Goal: Obtain resource: Download file/media

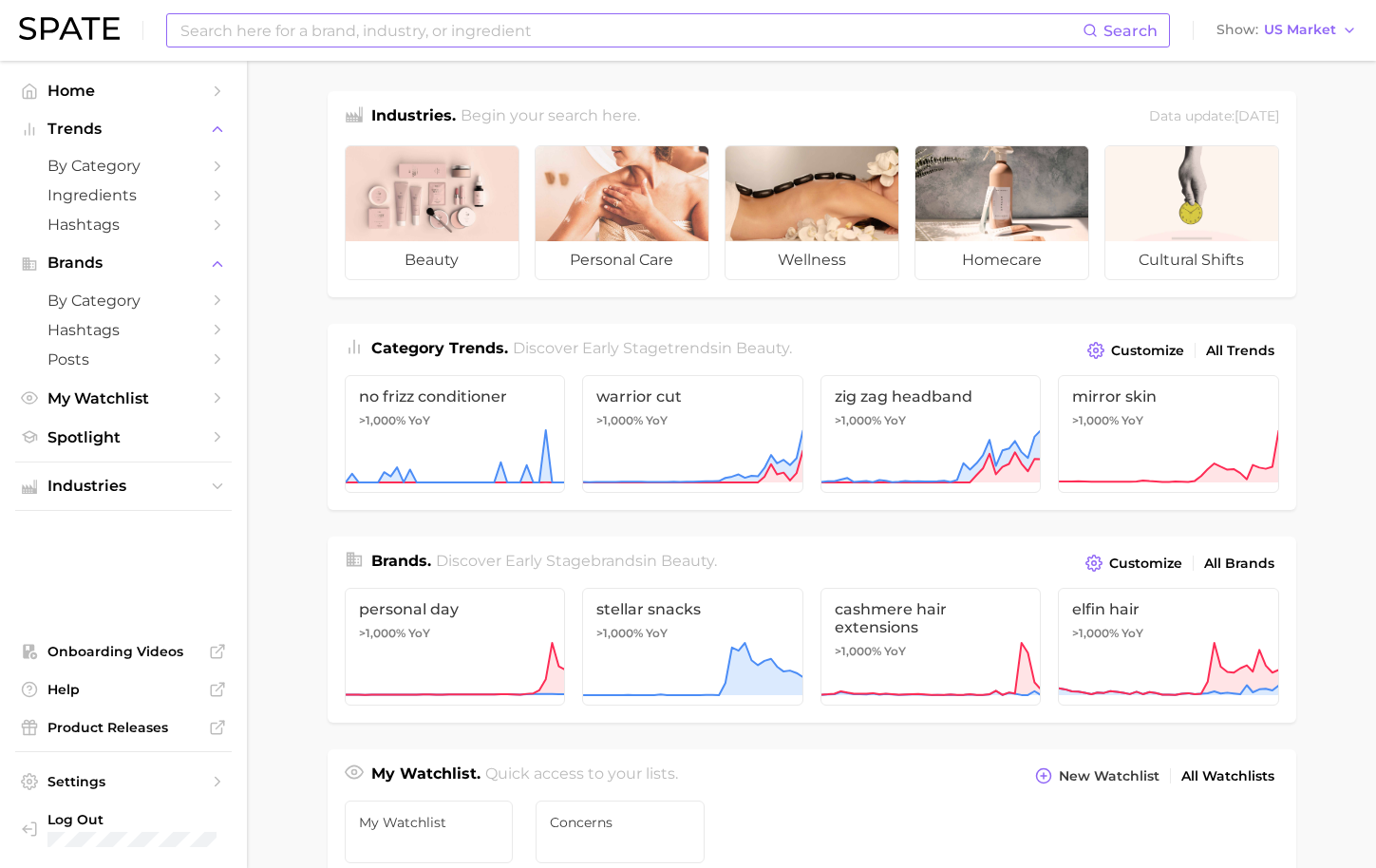
click at [199, 35] on input at bounding box center [631, 30] width 904 height 32
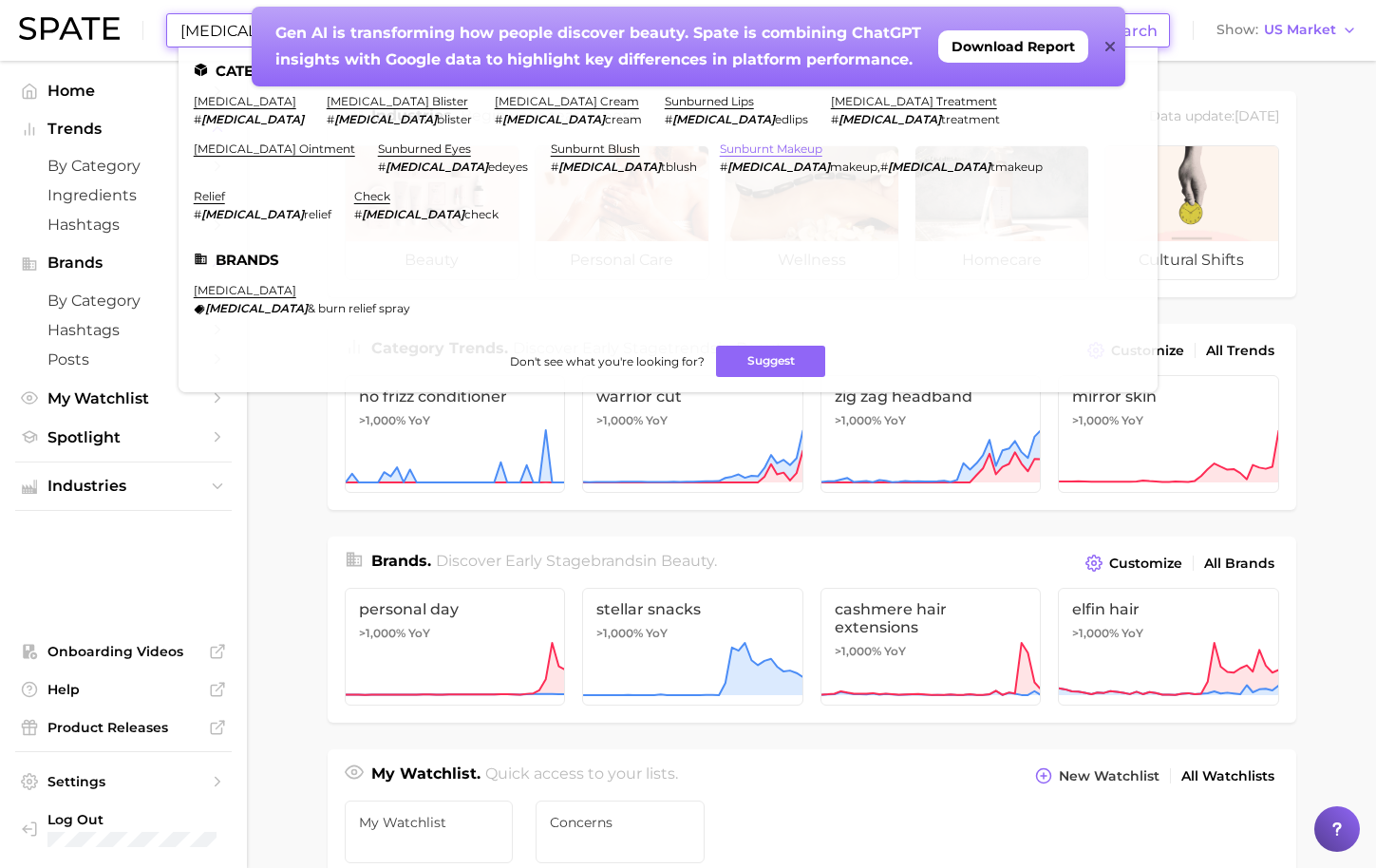
type input "[MEDICAL_DATA]"
click at [720, 141] on link "sunburnt makeup" at bounding box center [771, 148] width 102 height 15
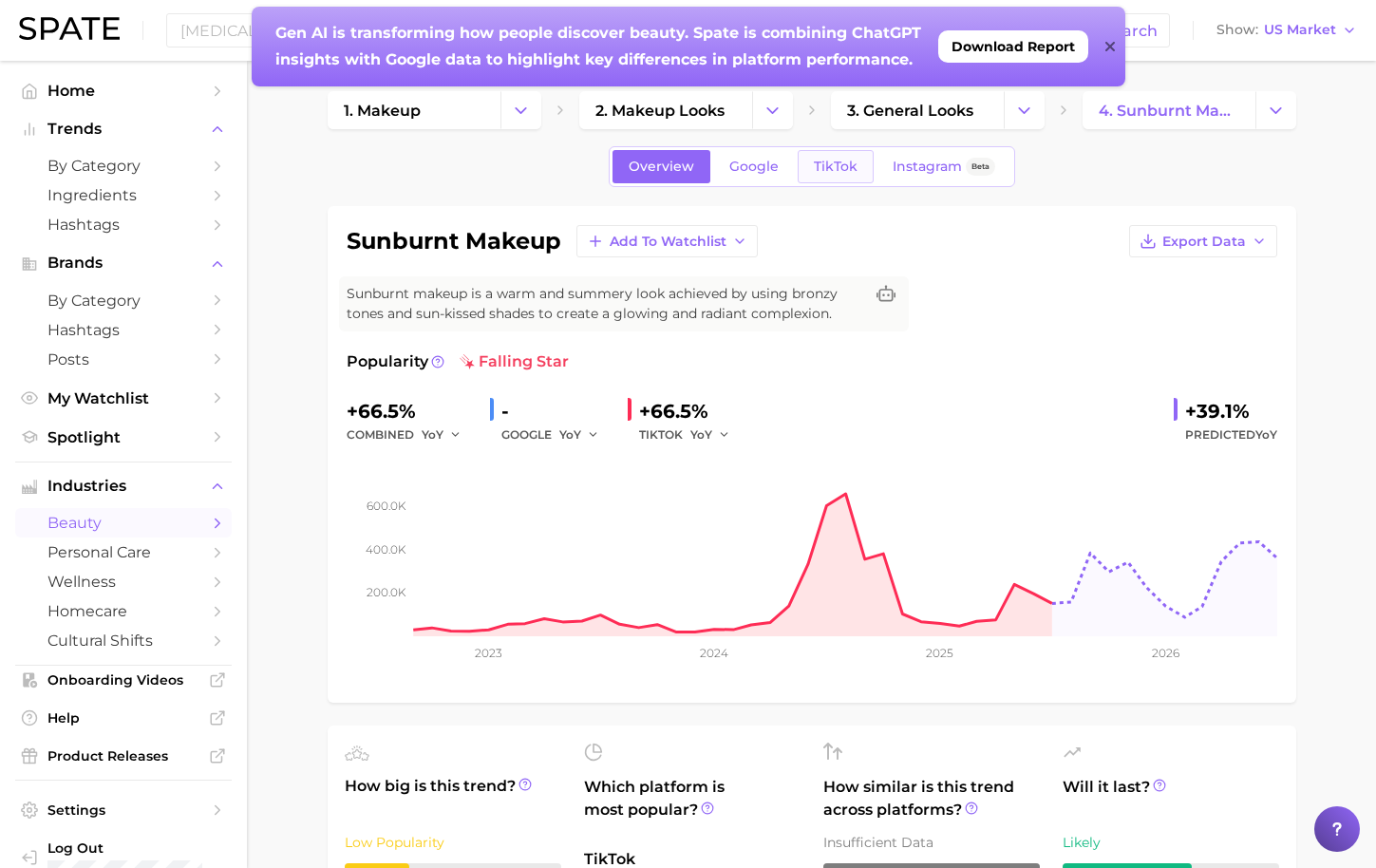
click at [822, 169] on span "TikTok" at bounding box center [835, 167] width 44 height 17
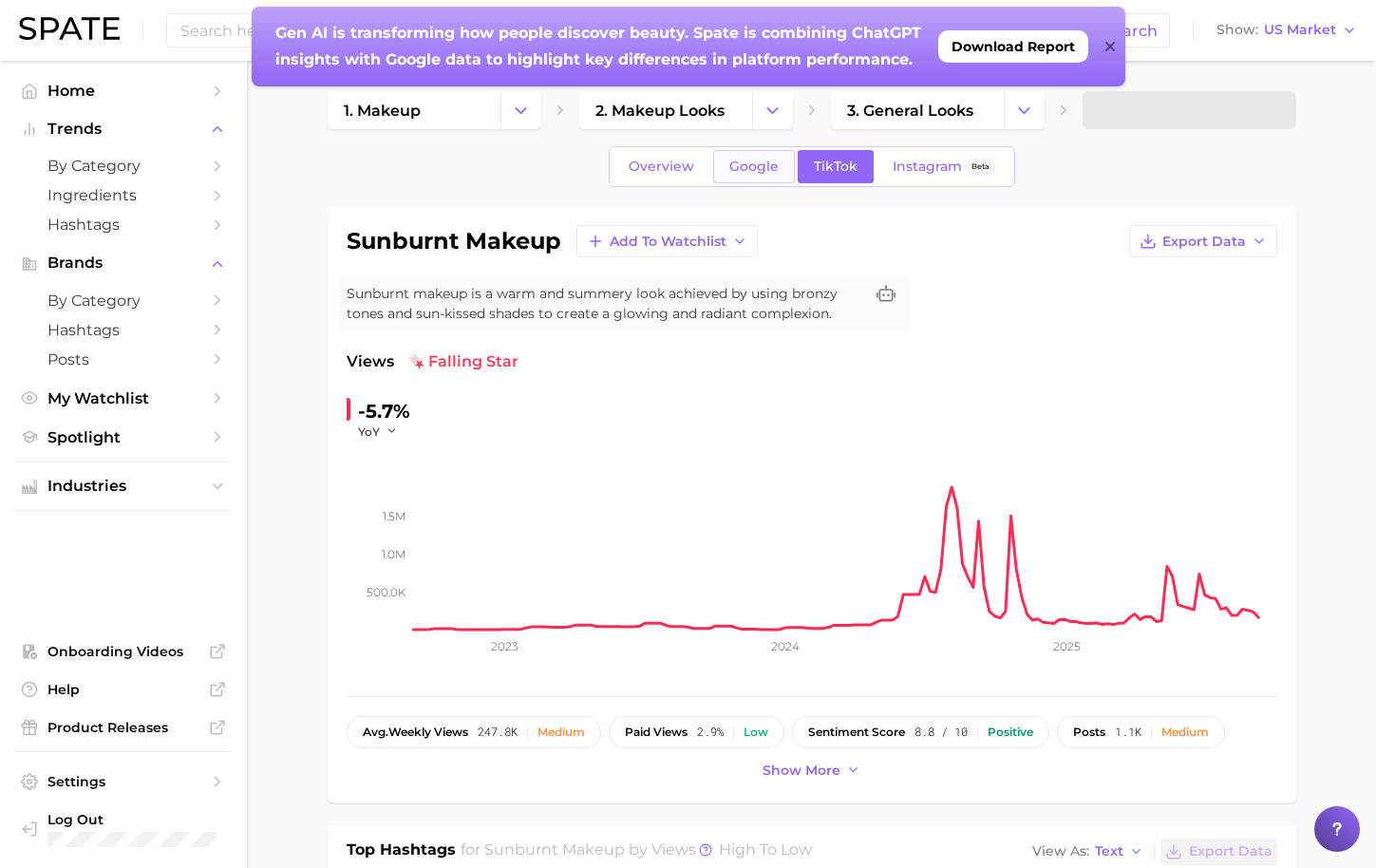
click at [762, 170] on span "Google" at bounding box center [753, 167] width 50 height 17
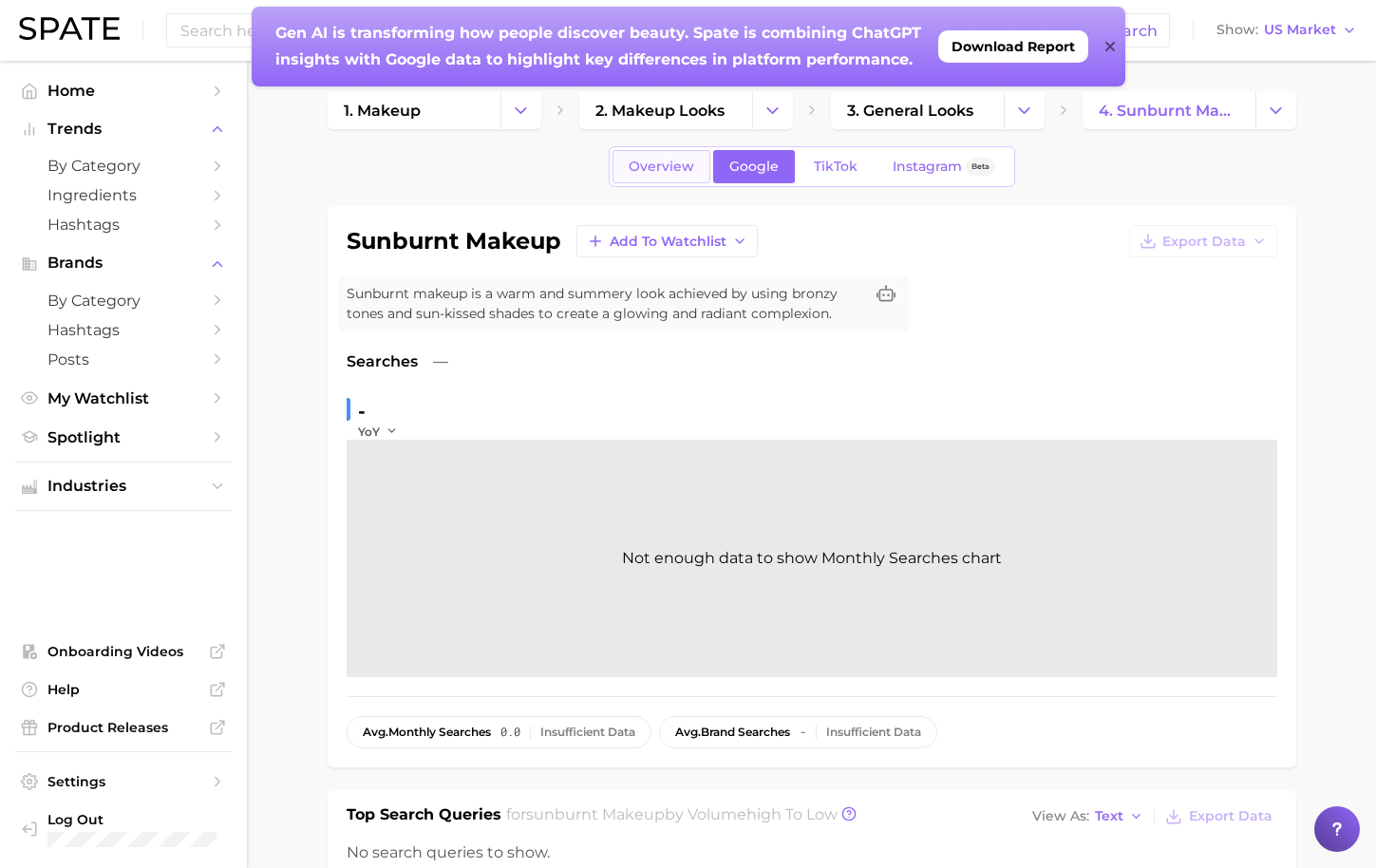
click at [688, 168] on span "Overview" at bounding box center [661, 167] width 65 height 17
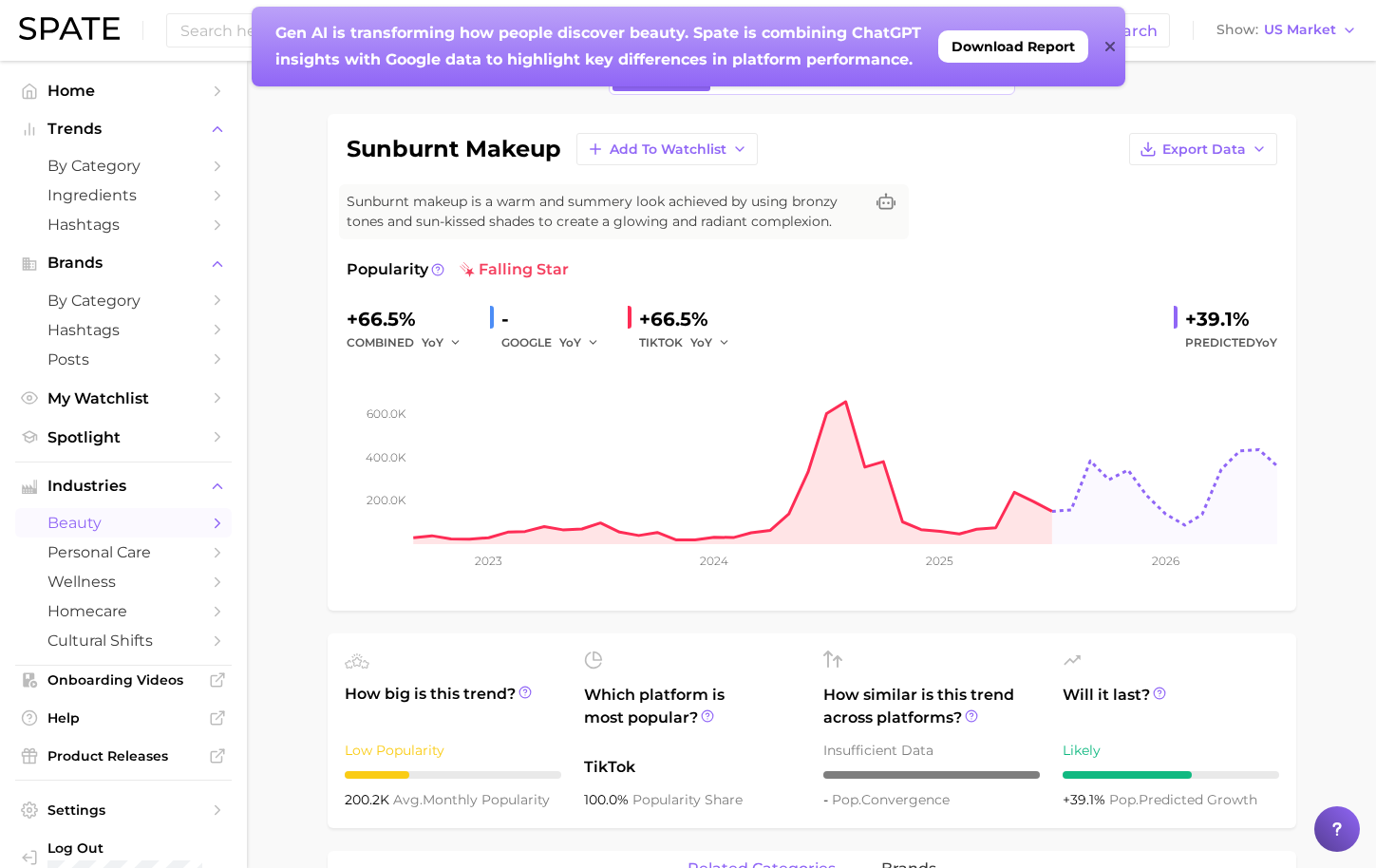
scroll to position [65, 0]
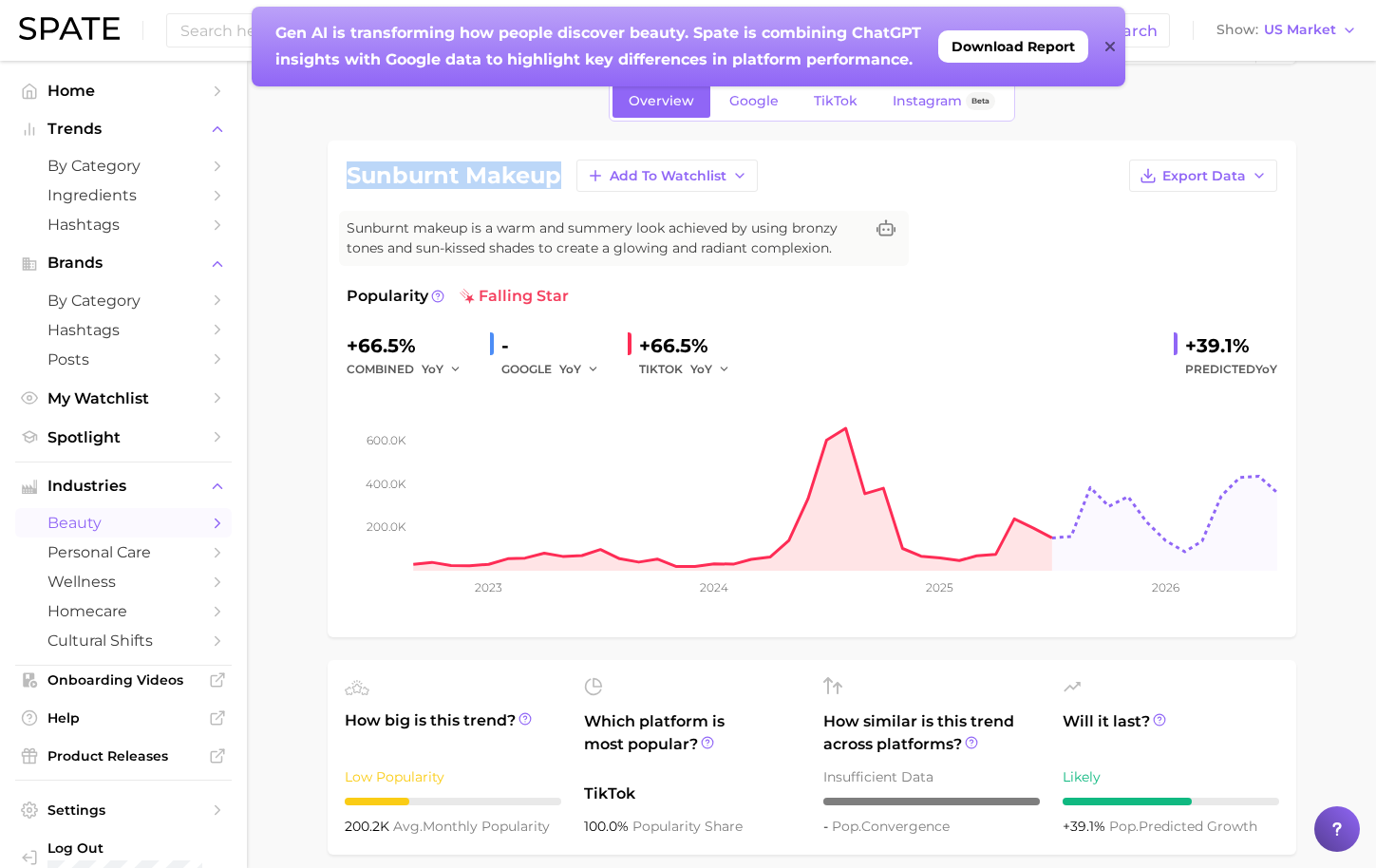
drag, startPoint x: 346, startPoint y: 170, endPoint x: 537, endPoint y: 170, distance: 191.0
click at [537, 170] on h1 "sunburnt makeup" at bounding box center [454, 175] width 214 height 22
copy h1 "sunburnt makeup"
click at [825, 96] on span "TikTok" at bounding box center [835, 101] width 44 height 17
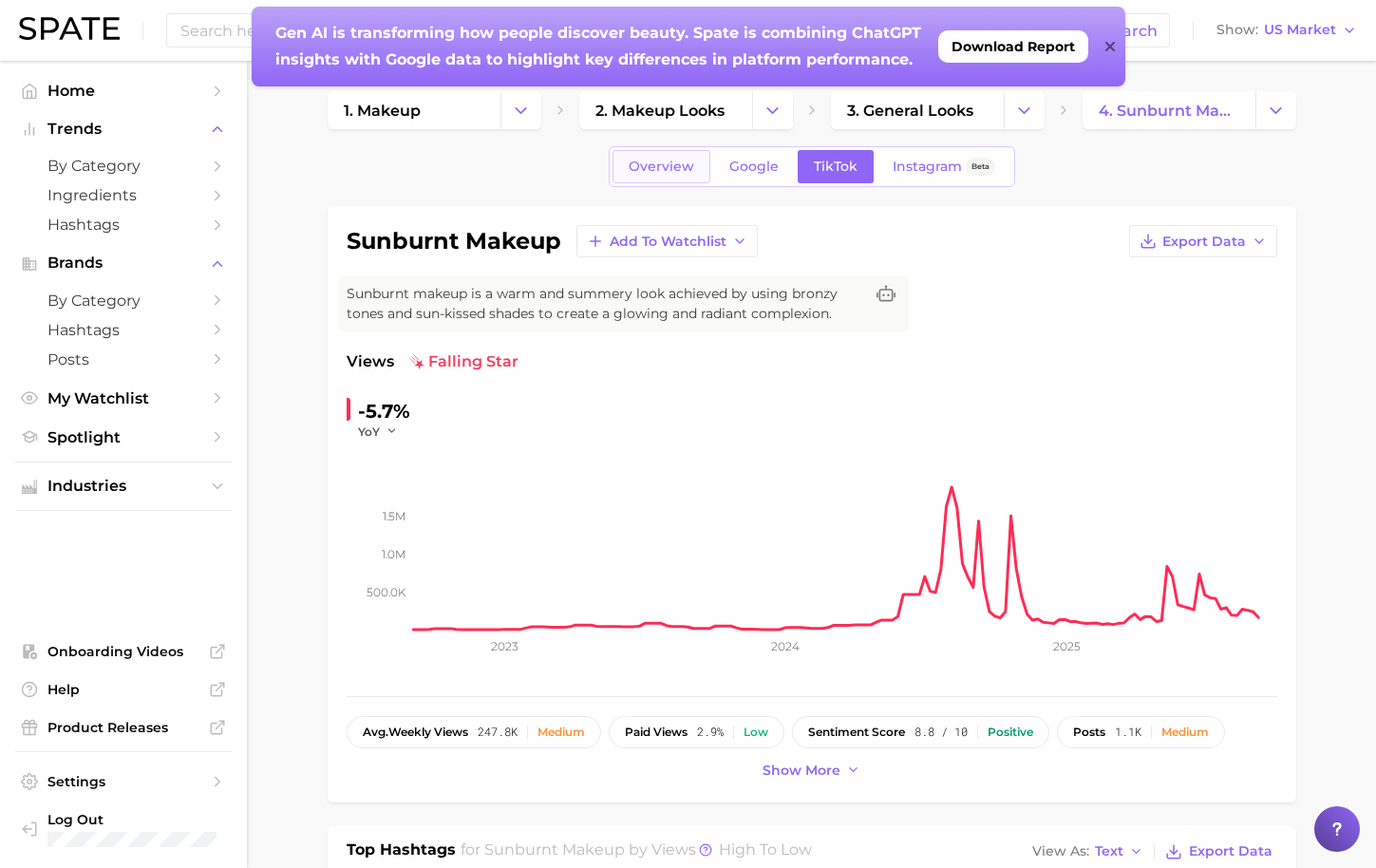
click at [643, 173] on link "Overview" at bounding box center [662, 167] width 97 height 33
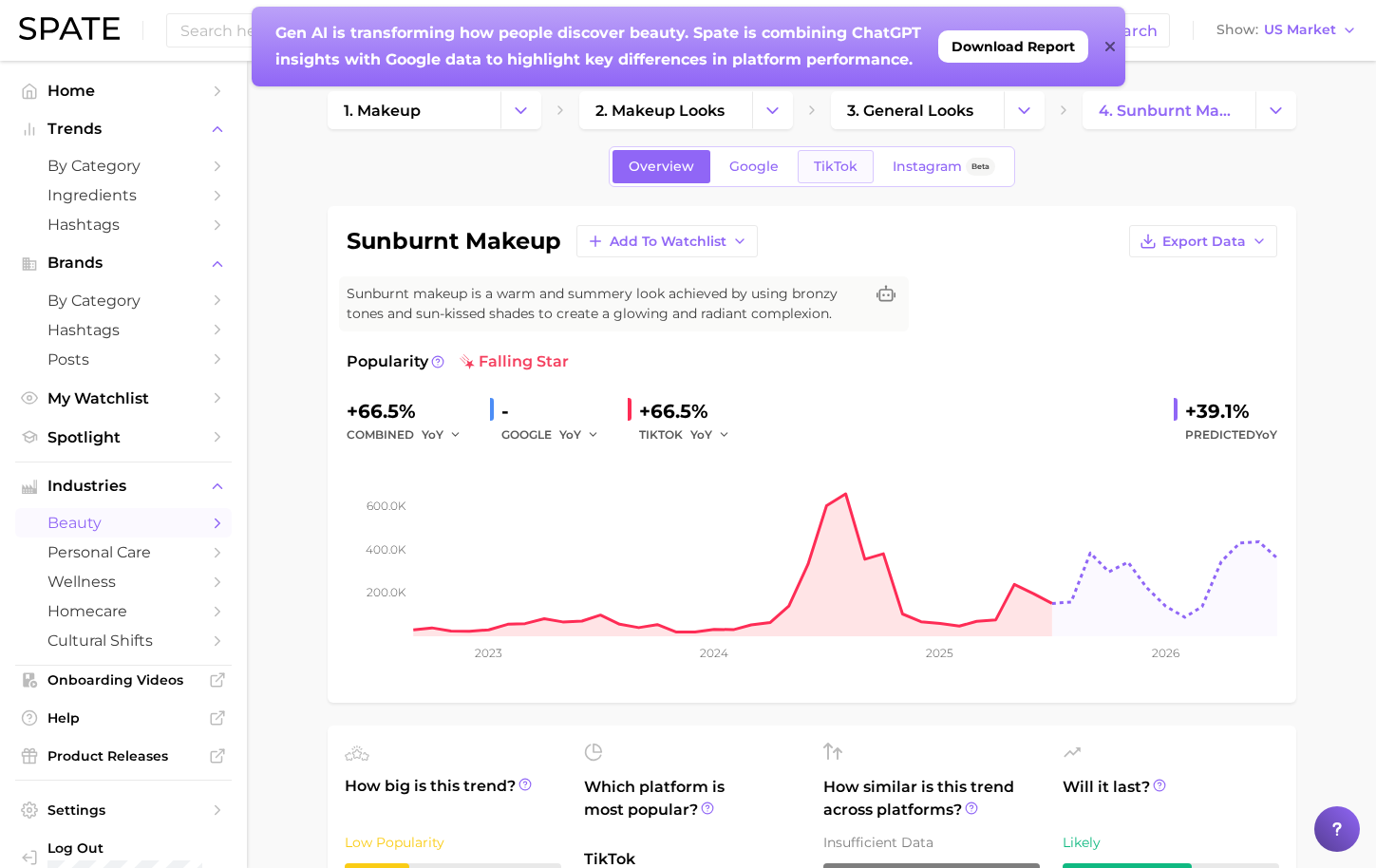
click at [843, 167] on span "TikTok" at bounding box center [835, 167] width 44 height 17
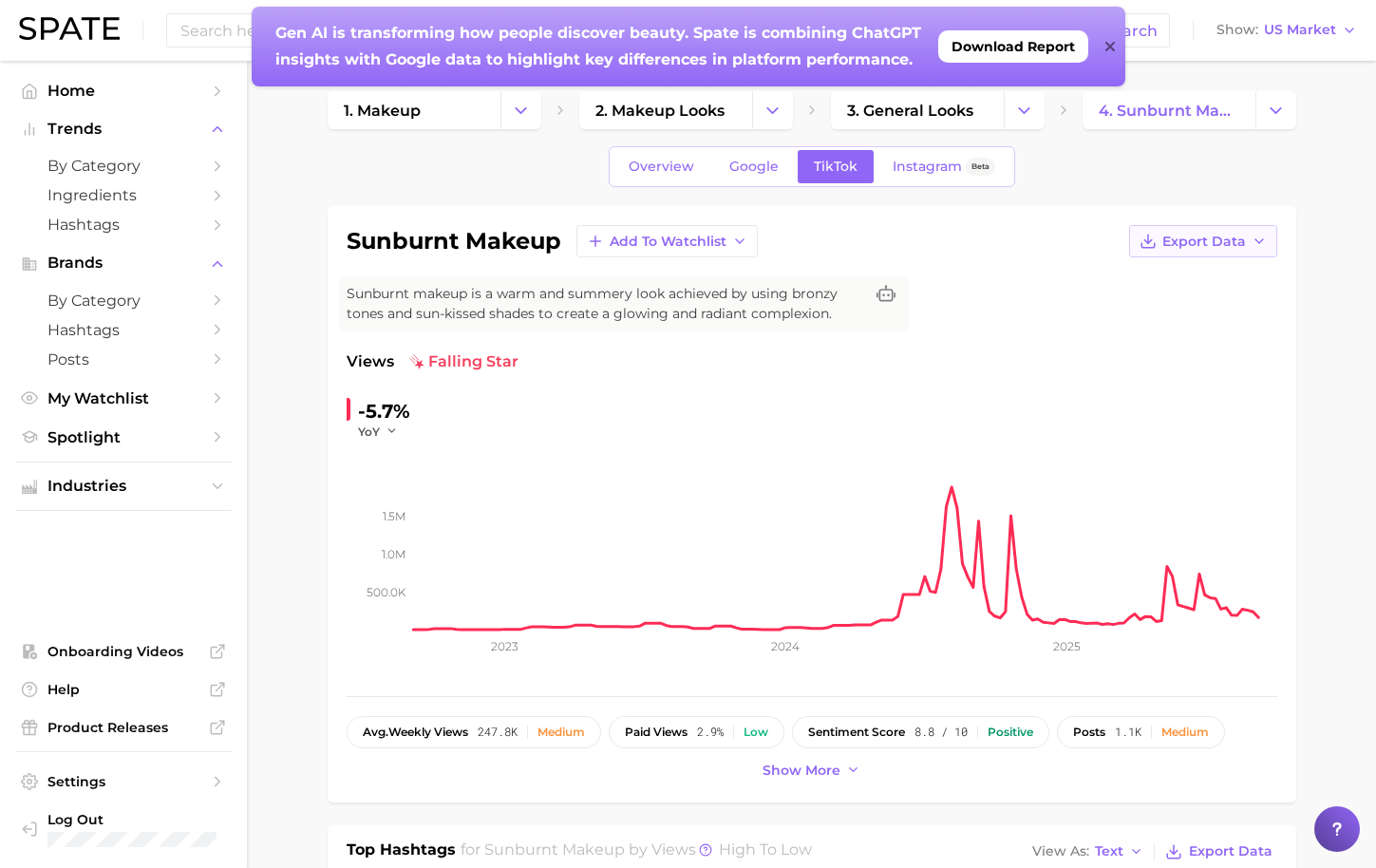
click at [1187, 245] on span "Export Data" at bounding box center [1204, 242] width 84 height 17
click at [1149, 279] on span "Time Series CSV" at bounding box center [1157, 277] width 111 height 17
click at [1178, 243] on span "Export Data" at bounding box center [1204, 242] width 84 height 17
click at [1162, 304] on span "Time Series Image" at bounding box center [1165, 311] width 128 height 17
